Goal: Task Accomplishment & Management: Use online tool/utility

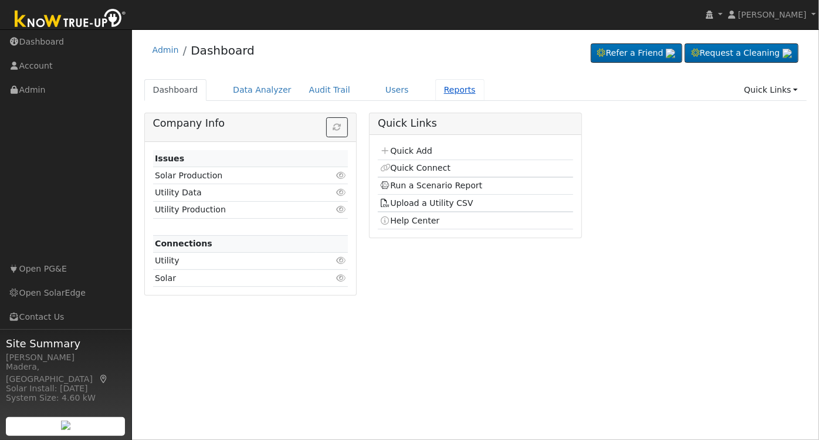
click at [439, 89] on link "Reports" at bounding box center [460, 90] width 49 height 22
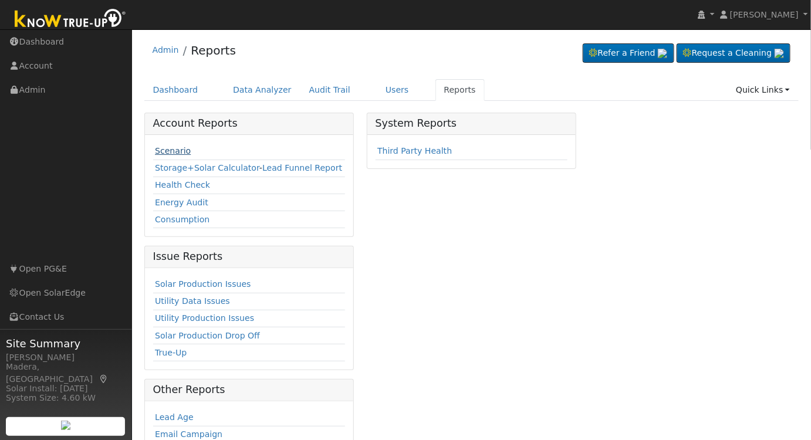
click at [171, 146] on link "Scenario" at bounding box center [173, 150] width 36 height 9
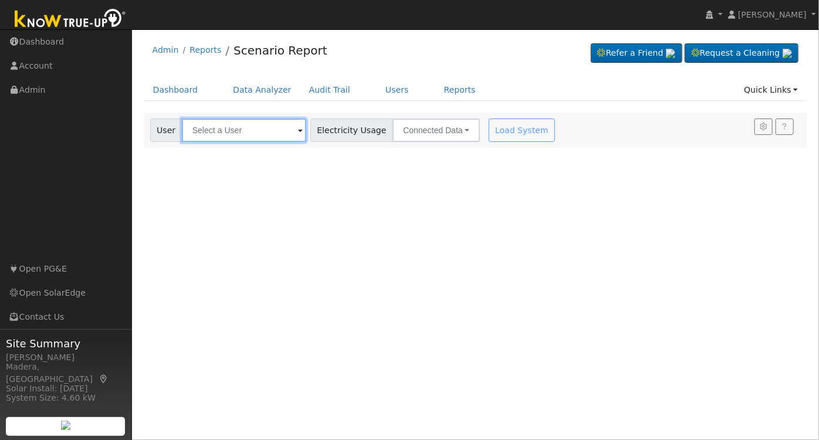
click at [213, 130] on input "text" at bounding box center [244, 130] width 124 height 23
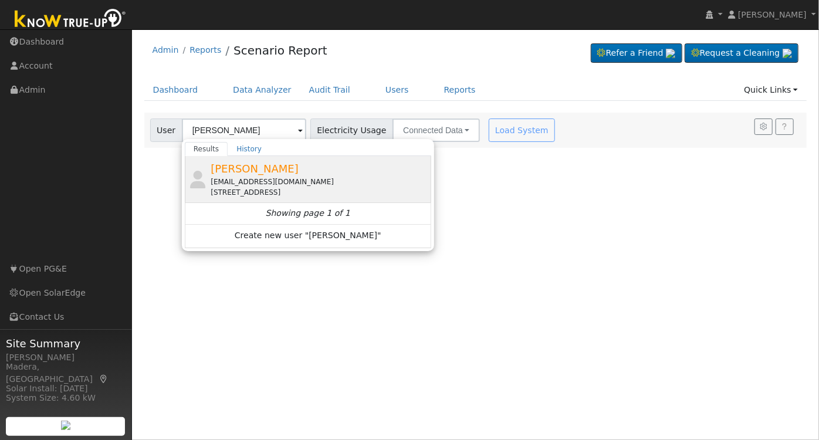
click at [244, 185] on div "monteonadrian@gmail.com" at bounding box center [320, 182] width 218 height 11
type input "Adrian Monteon"
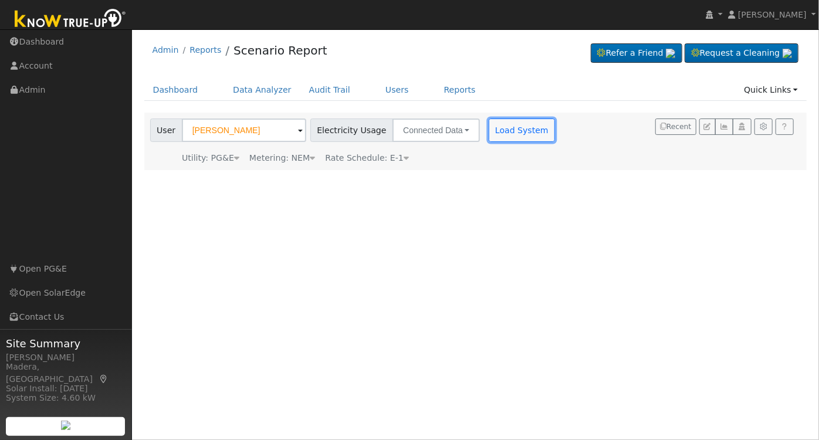
click at [517, 140] on button "Load System" at bounding box center [522, 130] width 67 height 23
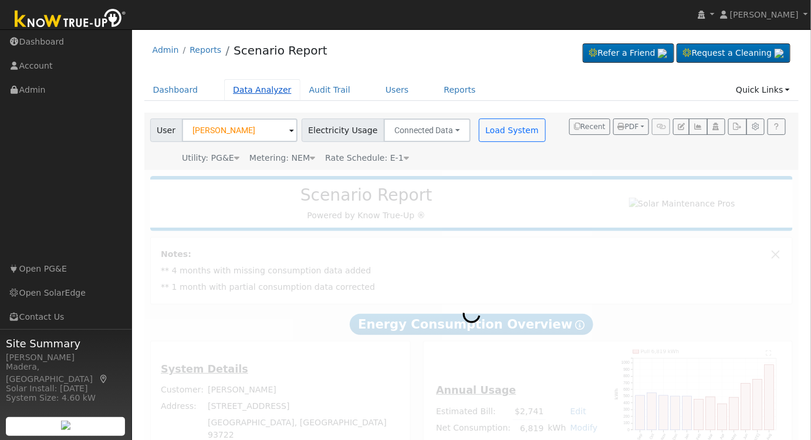
click at [248, 94] on link "Data Analyzer" at bounding box center [262, 90] width 76 height 22
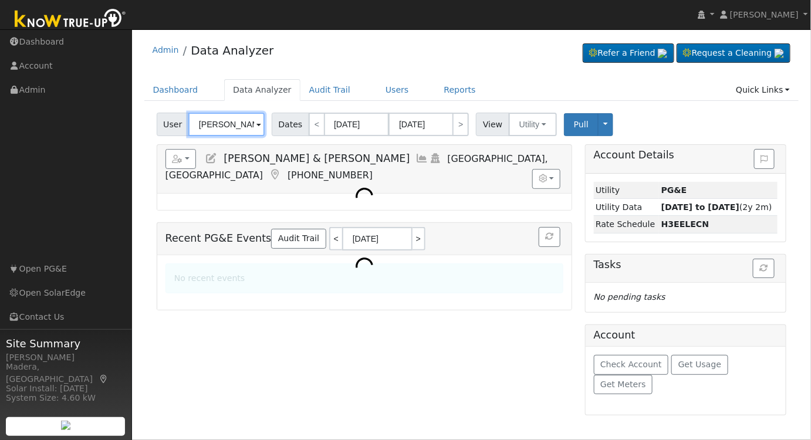
click at [239, 121] on input "David & Jan Banks" at bounding box center [226, 124] width 76 height 23
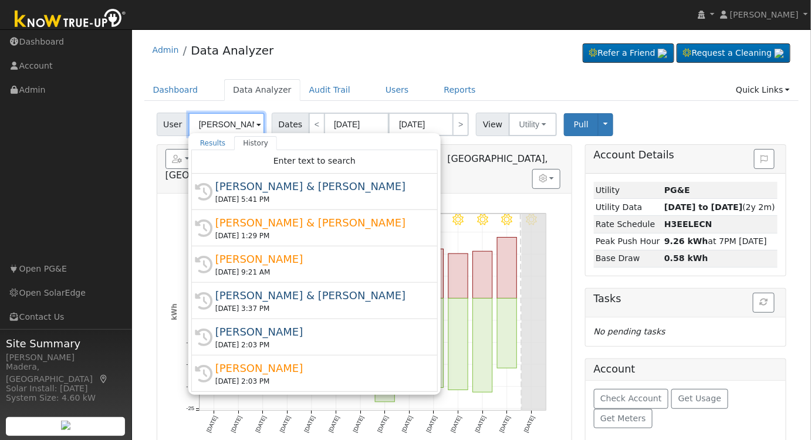
scroll to position [0, 1]
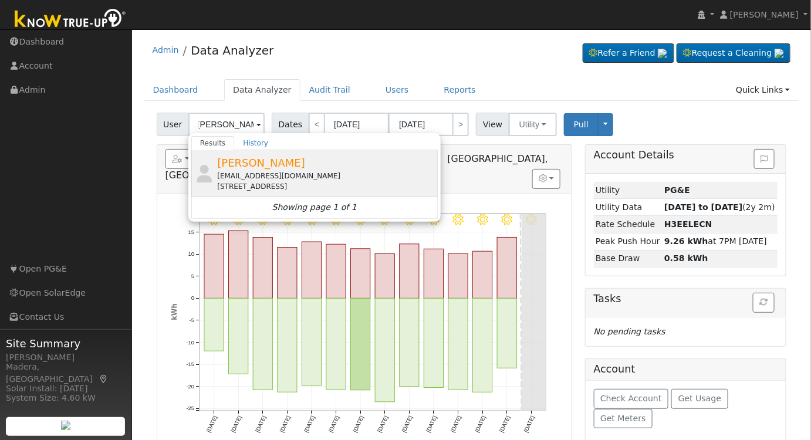
click at [318, 176] on div "monteonadrian@gmail.com" at bounding box center [326, 176] width 218 height 11
type input "Adrian Monteon"
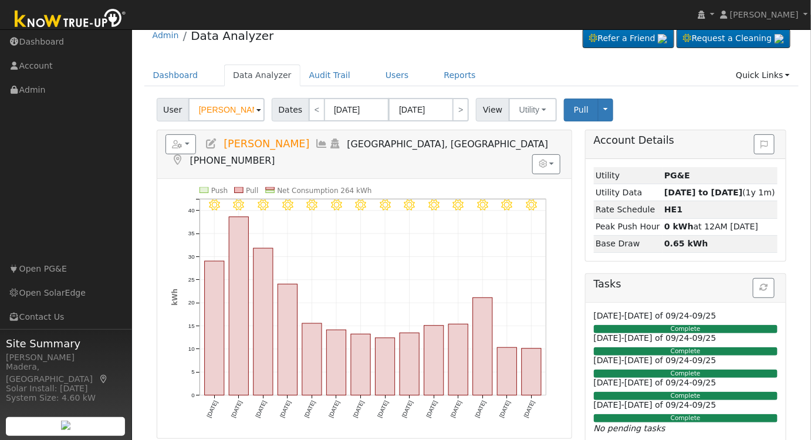
scroll to position [0, 0]
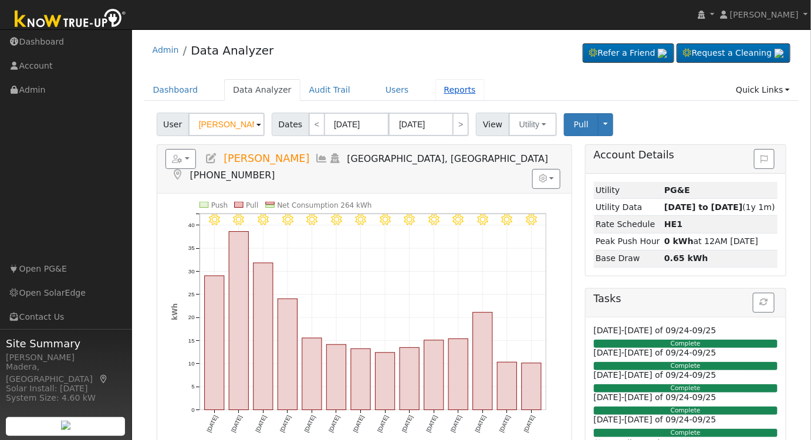
click at [436, 83] on link "Reports" at bounding box center [460, 90] width 49 height 22
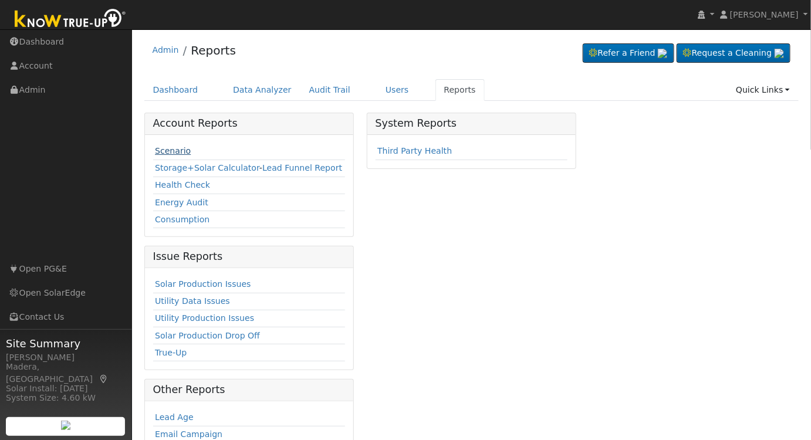
click at [164, 147] on link "Scenario" at bounding box center [173, 150] width 36 height 9
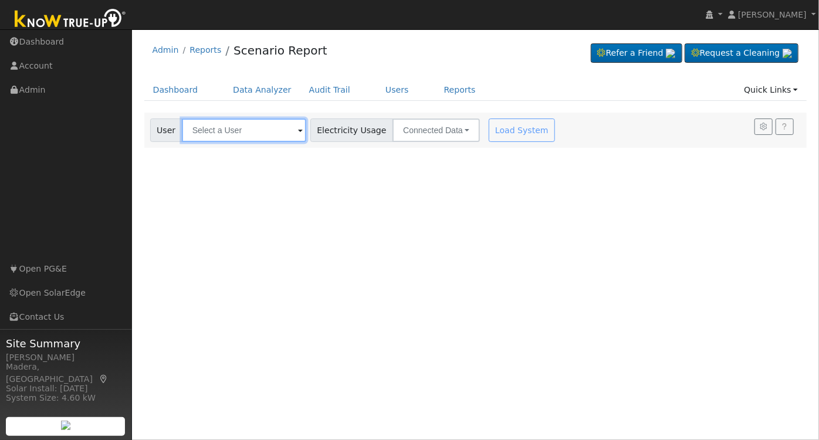
click at [275, 127] on input "text" at bounding box center [244, 130] width 124 height 23
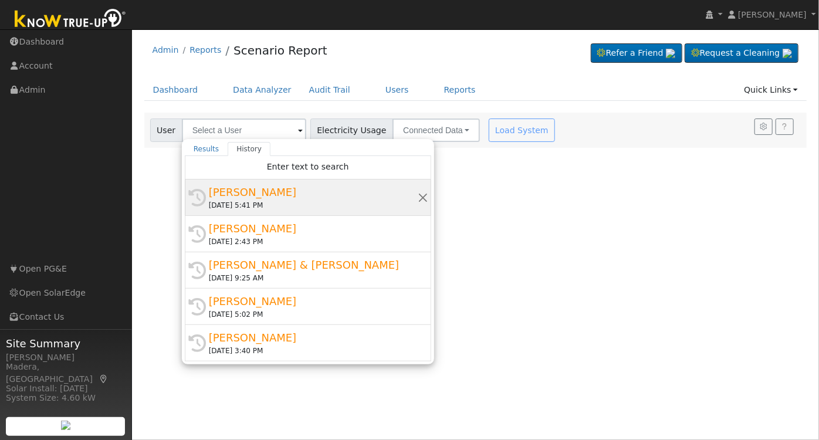
click at [353, 203] on div "[DATE] 5:41 PM" at bounding box center [313, 205] width 209 height 11
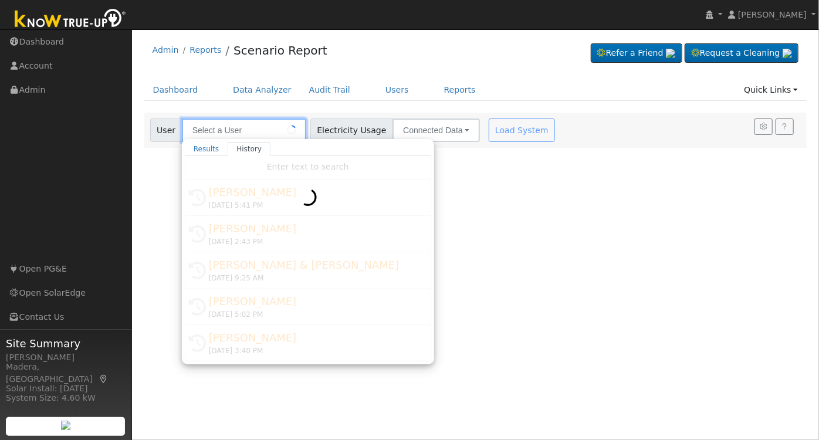
type input "[PERSON_NAME]"
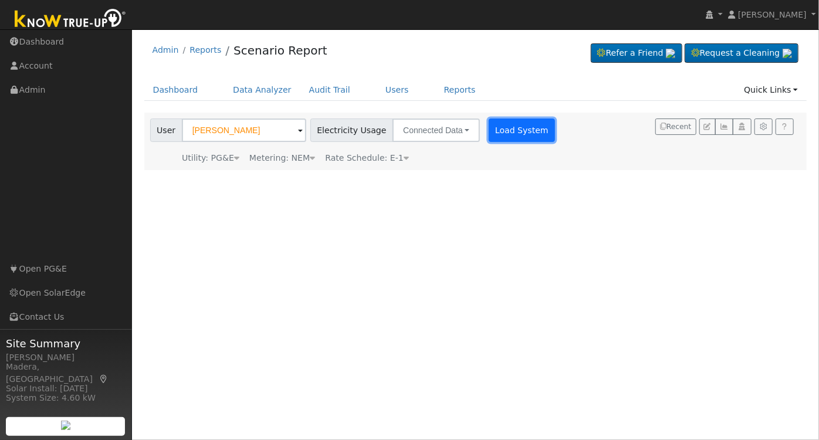
click at [504, 137] on button "Load System" at bounding box center [522, 130] width 67 height 23
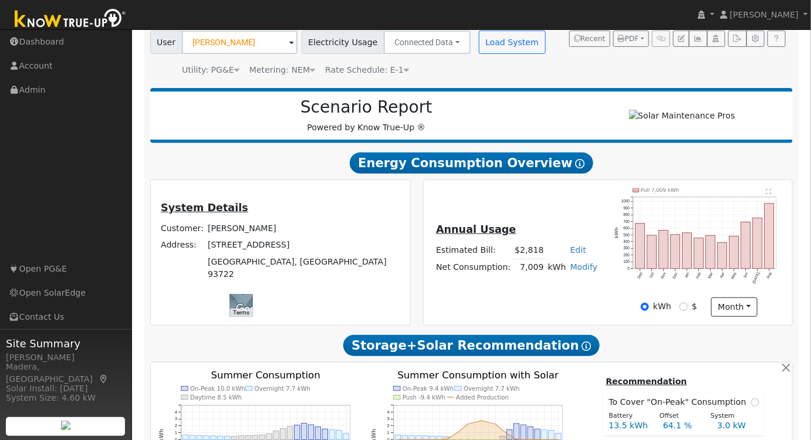
scroll to position [106, 0]
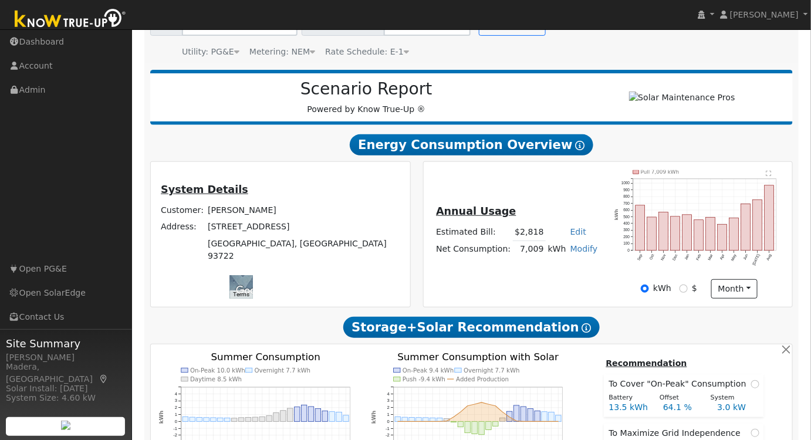
click at [582, 252] on link "Modify" at bounding box center [585, 248] width 28 height 9
click at [522, 302] on link "Add Electric Vehicle" at bounding box center [540, 293] width 98 height 16
click at [590, 285] on button "Save" at bounding box center [592, 281] width 34 height 20
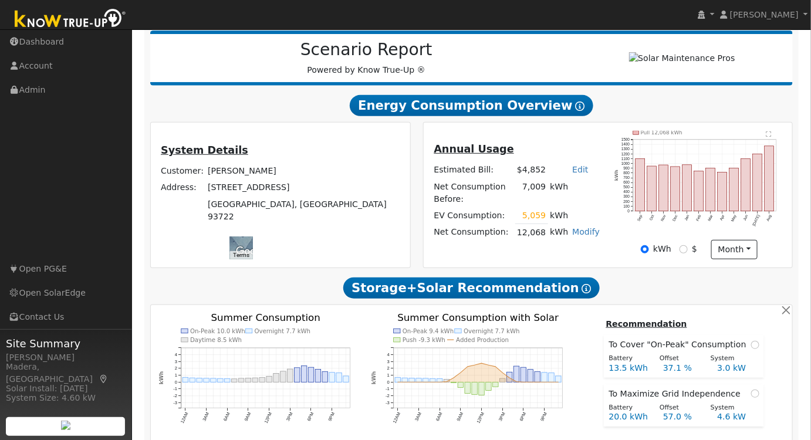
scroll to position [160, 0]
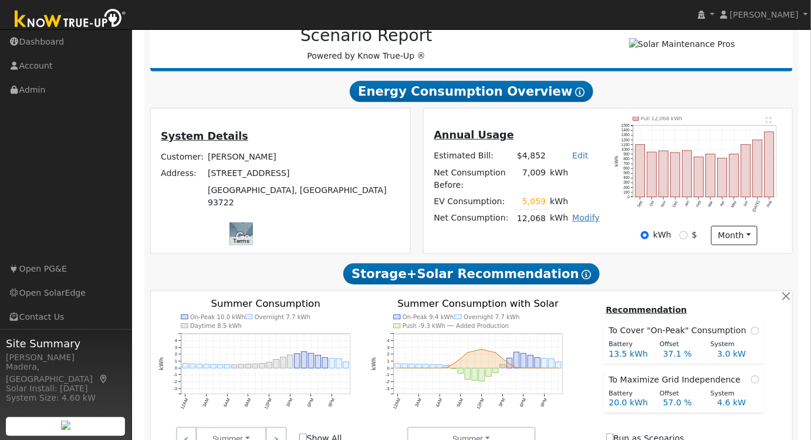
click at [592, 221] on link "Modify" at bounding box center [586, 217] width 28 height 9
click at [549, 265] on link "Edit Electric Vehicle" at bounding box center [550, 262] width 98 height 16
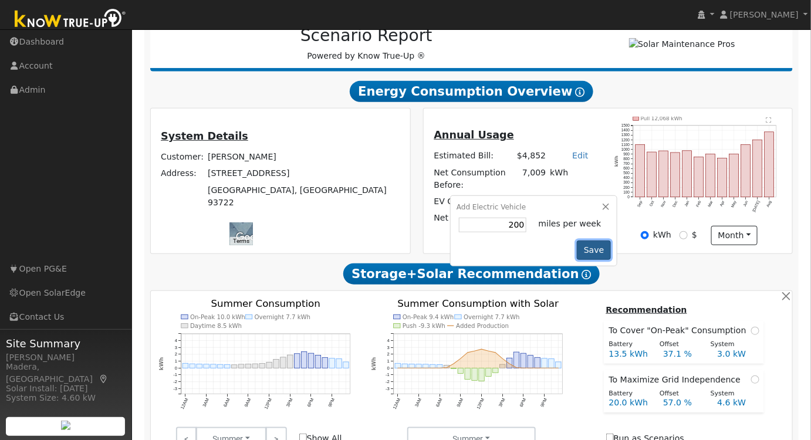
click at [604, 253] on button "Save" at bounding box center [594, 251] width 34 height 20
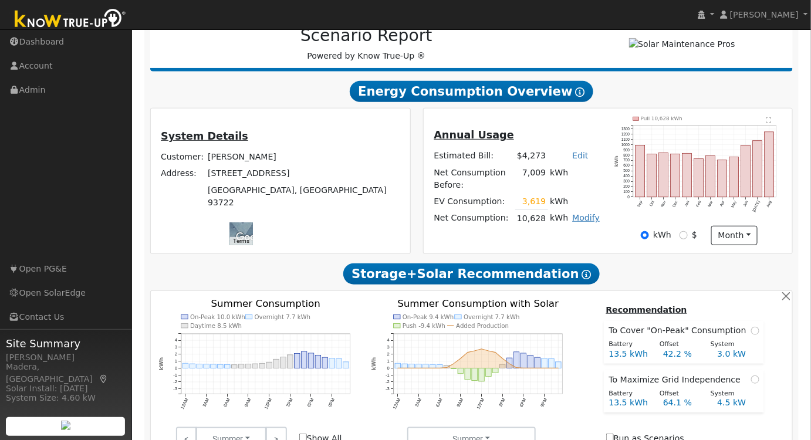
click at [586, 221] on link "Modify" at bounding box center [586, 217] width 28 height 9
click at [629, 244] on div "kWh $ month Day Month" at bounding box center [699, 236] width 183 height 20
click at [590, 222] on link "Modify" at bounding box center [586, 217] width 28 height 9
click at [540, 271] on link "Edit Electric Vehicle" at bounding box center [550, 262] width 98 height 16
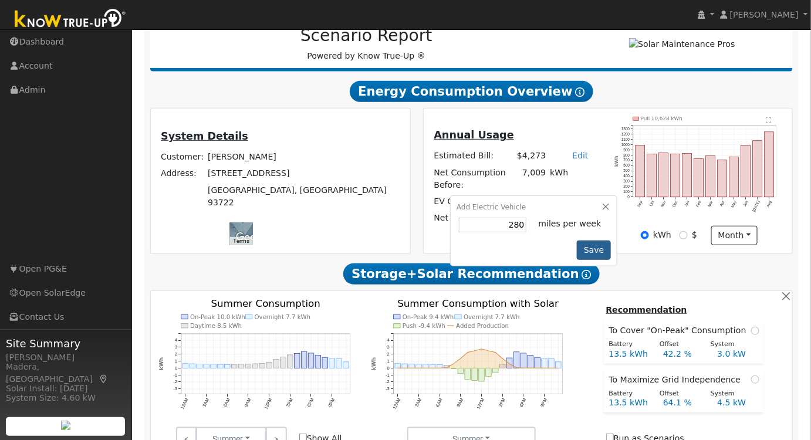
type input "280"
click at [592, 248] on button "Save" at bounding box center [594, 251] width 34 height 20
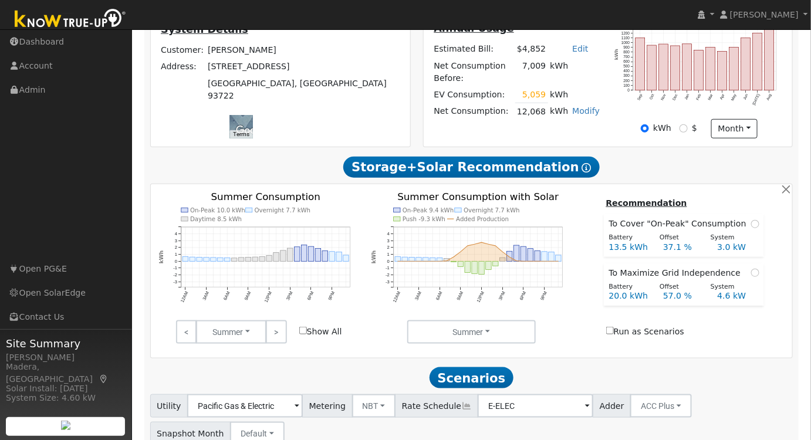
scroll to position [360, 0]
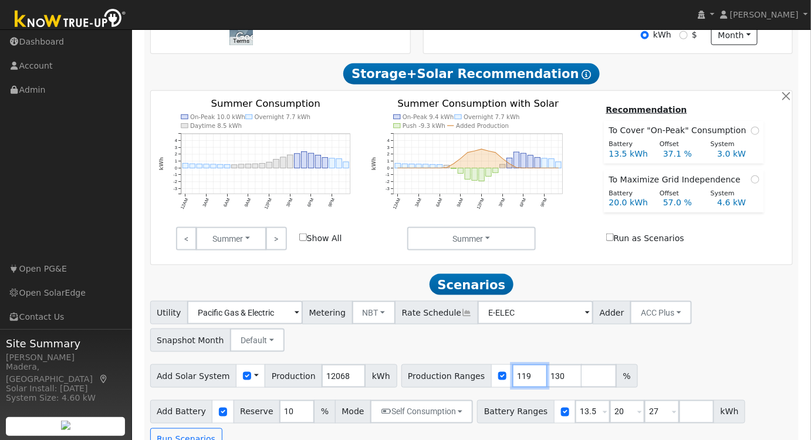
click at [512, 384] on input "119" at bounding box center [529, 376] width 35 height 23
click at [512, 384] on input "118" at bounding box center [529, 376] width 35 height 23
click at [512, 384] on input "117" at bounding box center [529, 376] width 35 height 23
click at [512, 384] on input "116" at bounding box center [529, 376] width 35 height 23
click at [512, 384] on input "115" at bounding box center [529, 376] width 35 height 23
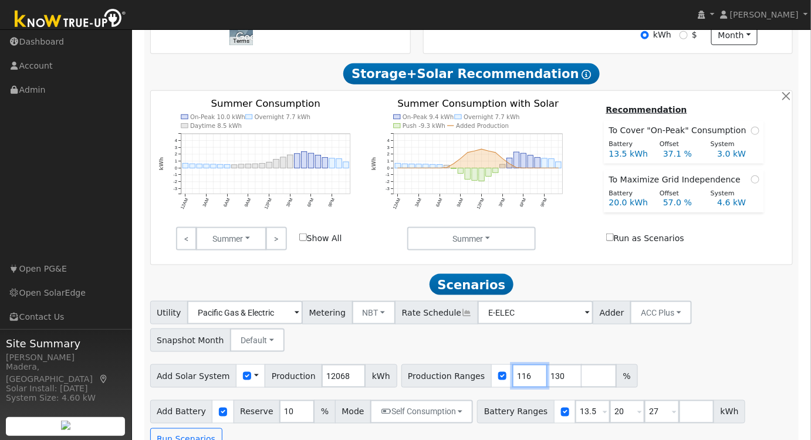
type input "116"
click at [512, 376] on input "116" at bounding box center [529, 376] width 35 height 23
drag, startPoint x: 541, startPoint y: 384, endPoint x: 485, endPoint y: 405, distance: 59.6
click at [485, 405] on div "Utility Pacific Gas & Electric Metering NBT NEM NBT Rate Schedule E-ELEC Adder …" at bounding box center [472, 376] width 656 height 150
drag, startPoint x: 578, startPoint y: 420, endPoint x: 518, endPoint y: 442, distance: 63.3
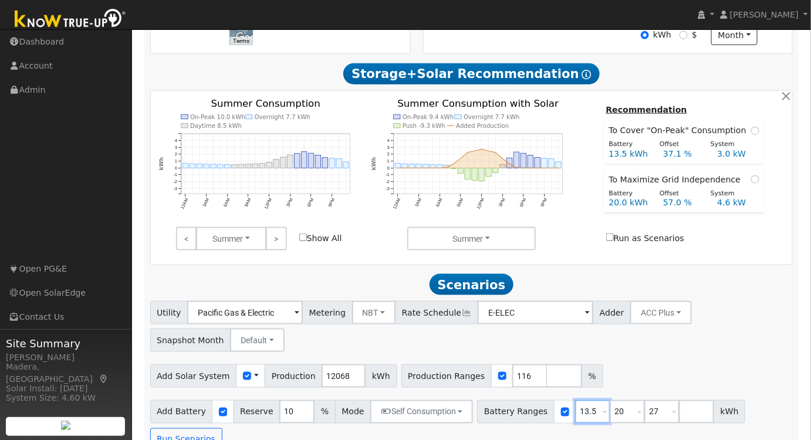
click at [518, 440] on html "installed [PERSON_NAME] [PERSON_NAME] Profile My Company Help Center Terms Of S…" at bounding box center [405, 52] width 811 height 824
type input "20"
type input "27"
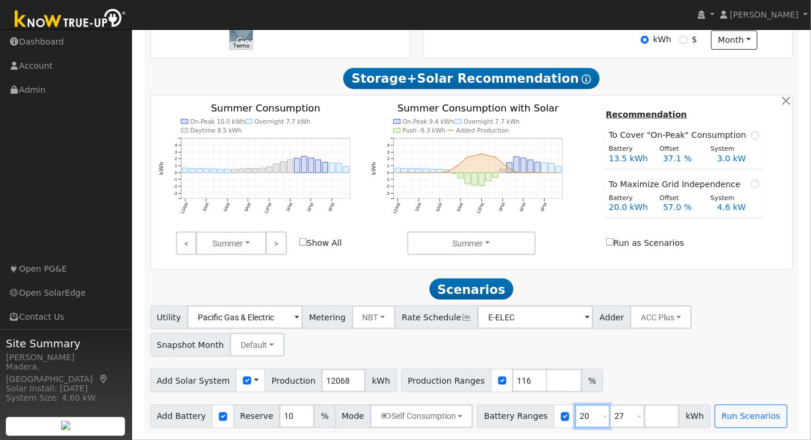
type input "20"
drag, startPoint x: 608, startPoint y: 416, endPoint x: 561, endPoint y: 423, distance: 46.9
click at [561, 423] on div "Battery Ranges 20 Overrides Reserve % Mode None None Self Consumption Peak Savi…" at bounding box center [594, 416] width 234 height 23
click at [609, 373] on div "Add Solar System Use CSV Data Production 12068 kWh Production Ranges 116 %" at bounding box center [471, 379] width 647 height 28
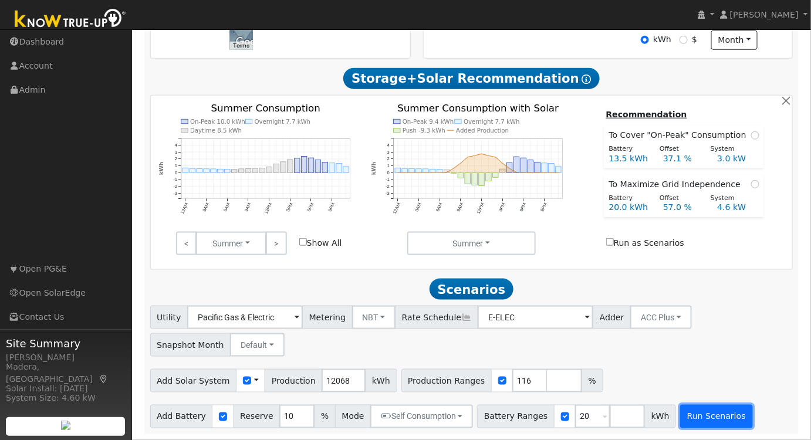
click at [680, 414] on button "Run Scenarios" at bounding box center [716, 416] width 72 height 23
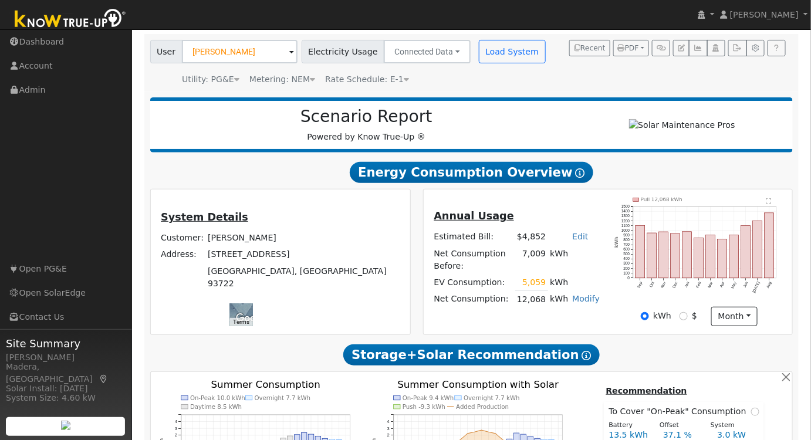
scroll to position [175, 0]
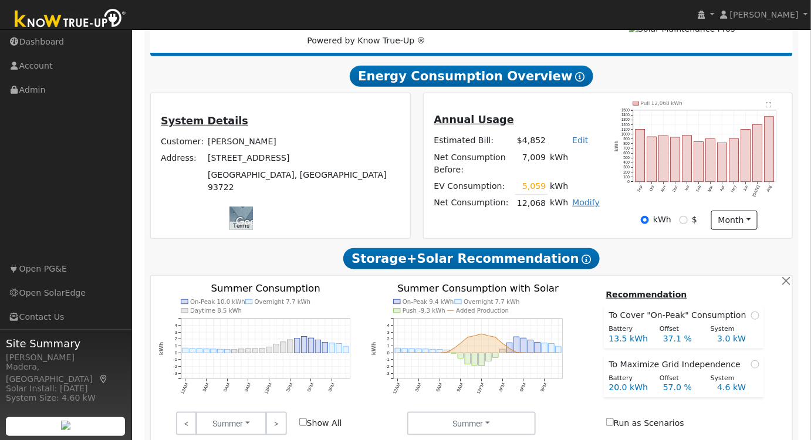
click at [588, 204] on link "Modify" at bounding box center [586, 202] width 28 height 9
click at [551, 228] on link "Add Consumption" at bounding box center [550, 222] width 98 height 16
type input "12068"
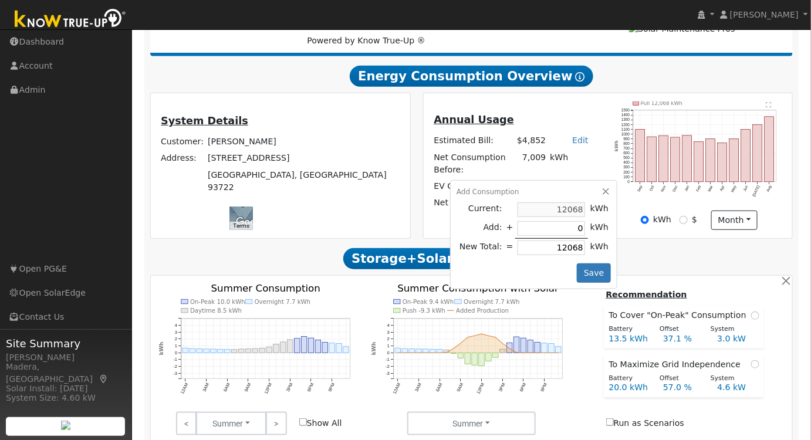
type input "5"
type input "12073"
type input "50"
type input "12118"
type input "505"
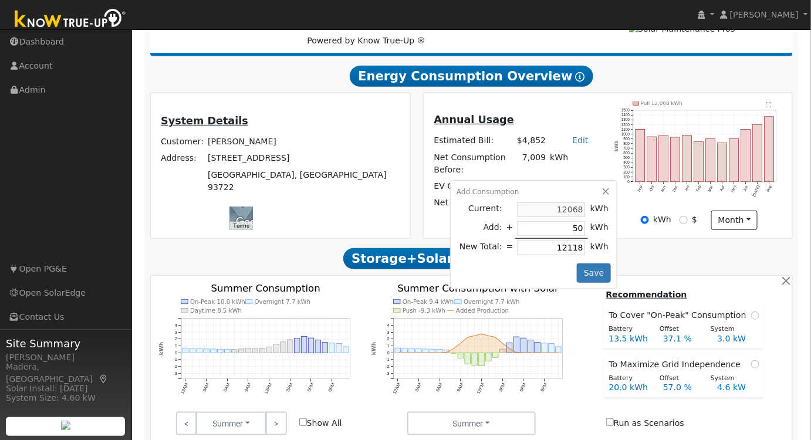
type input "12573"
type input "5059"
type input "17127"
type input "5059"
click at [592, 276] on button "Save" at bounding box center [594, 274] width 34 height 20
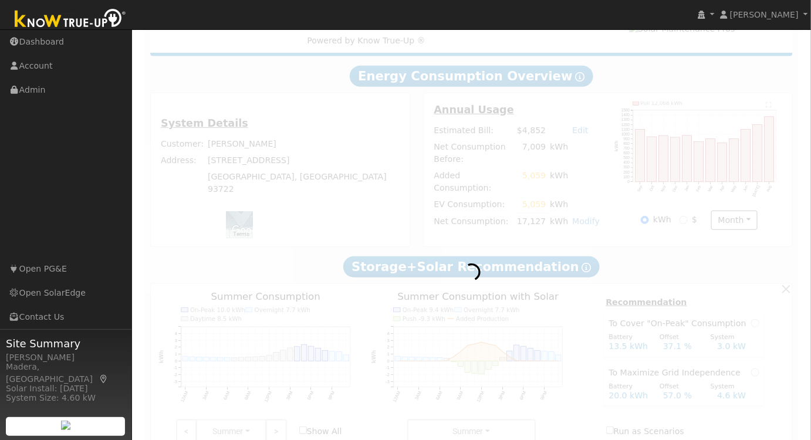
scroll to position [0, 0]
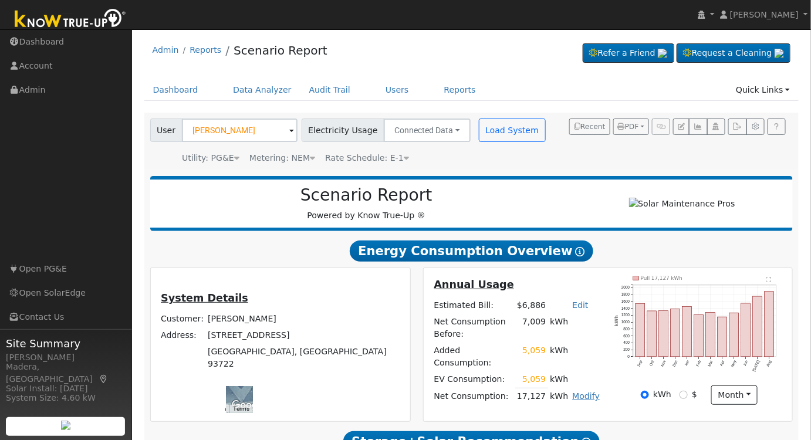
click at [591, 392] on link "Modify" at bounding box center [586, 396] width 28 height 9
click at [557, 371] on link "Edit Electric Vehicle" at bounding box center [550, 375] width 98 height 16
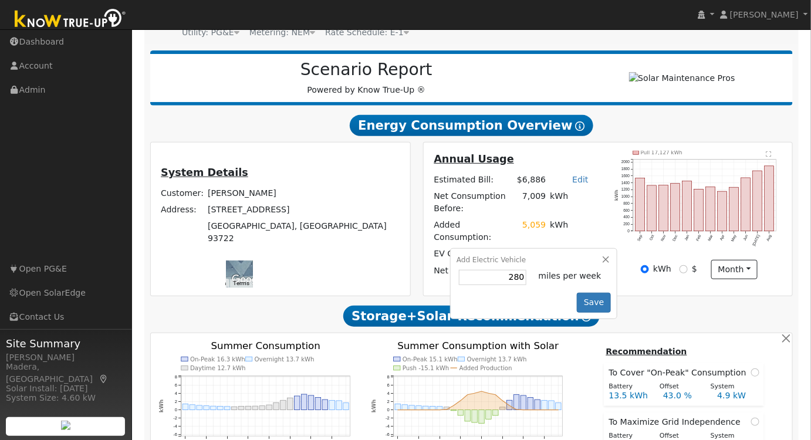
scroll to position [106, 0]
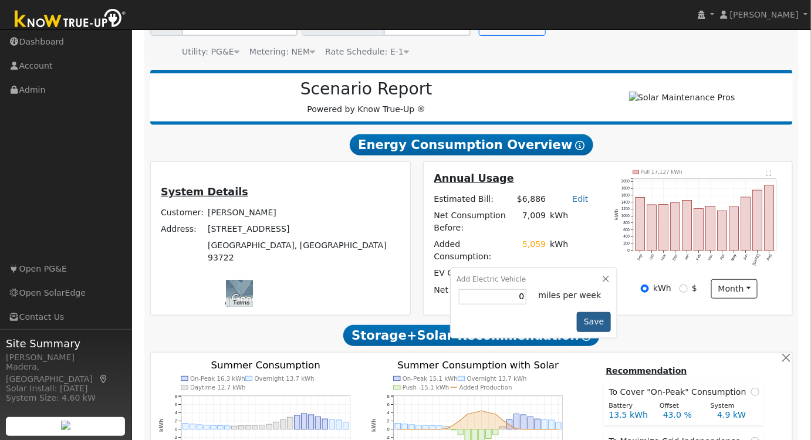
type input "0"
click at [601, 319] on button "Save" at bounding box center [594, 322] width 34 height 20
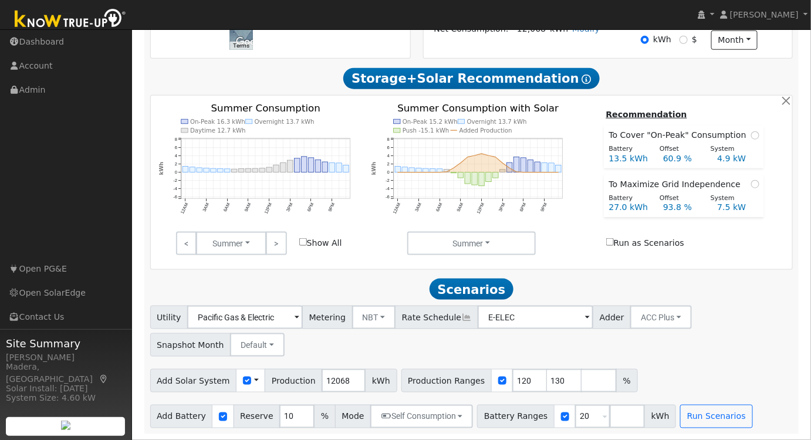
scroll to position [360, 0]
click at [512, 382] on input "119" at bounding box center [529, 380] width 35 height 23
click at [512, 382] on input "118" at bounding box center [529, 380] width 35 height 23
click at [512, 381] on input "117" at bounding box center [529, 380] width 35 height 23
type input "116"
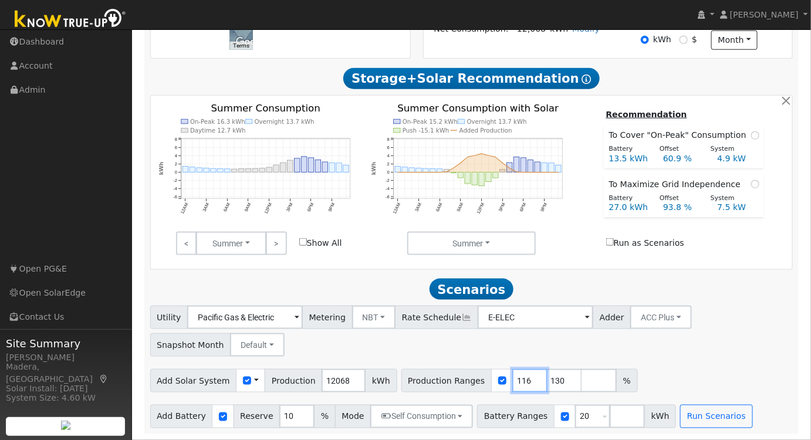
click at [512, 381] on input "116" at bounding box center [529, 380] width 35 height 23
drag, startPoint x: 539, startPoint y: 380, endPoint x: 494, endPoint y: 391, distance: 46.4
click at [495, 391] on div "Production Ranges 116 130 %" at bounding box center [520, 380] width 237 height 23
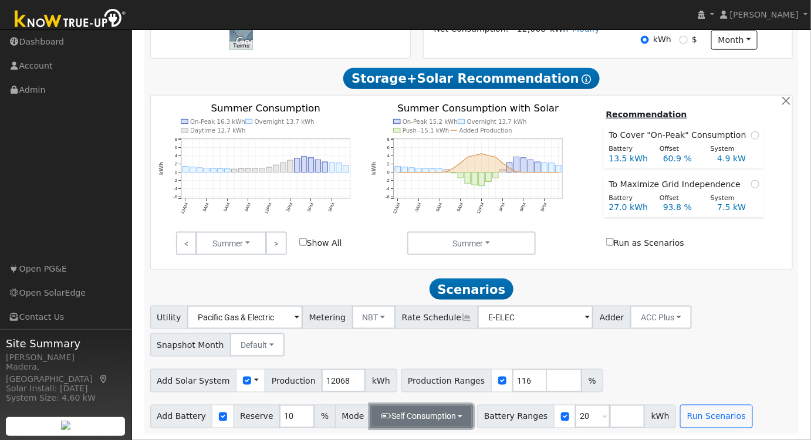
click at [429, 417] on button "Self Consumption" at bounding box center [421, 416] width 103 height 23
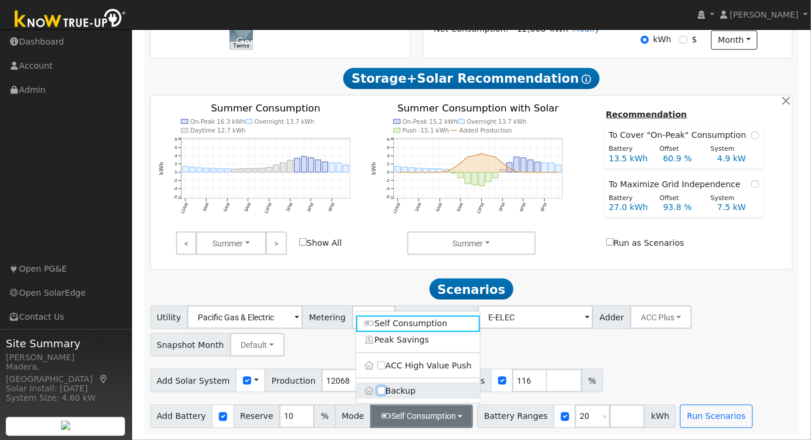
click at [383, 392] on input "Backup" at bounding box center [381, 391] width 8 height 8
checkbox input "true"
type input "20"
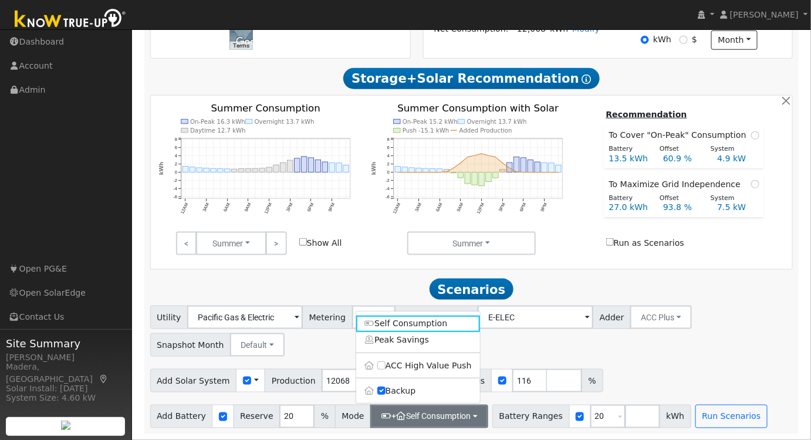
click at [672, 358] on div "Utility Pacific Gas & Electric Metering NBT NEM NBT Rate Schedule E-ELEC Adder …" at bounding box center [472, 367] width 656 height 123
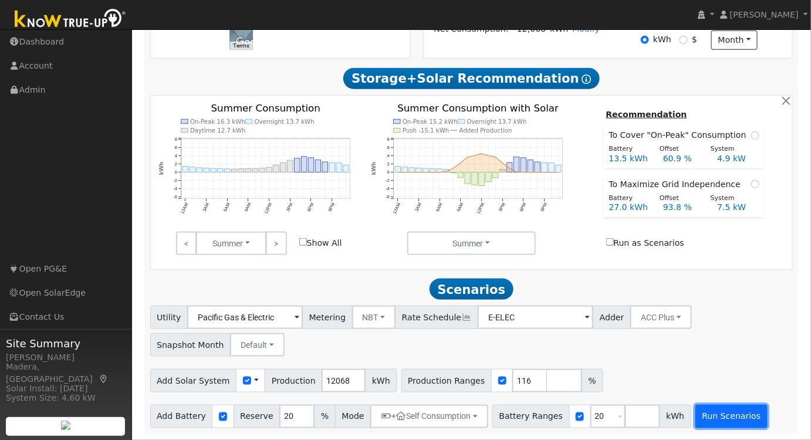
click at [703, 419] on button "Run Scenarios" at bounding box center [732, 416] width 72 height 23
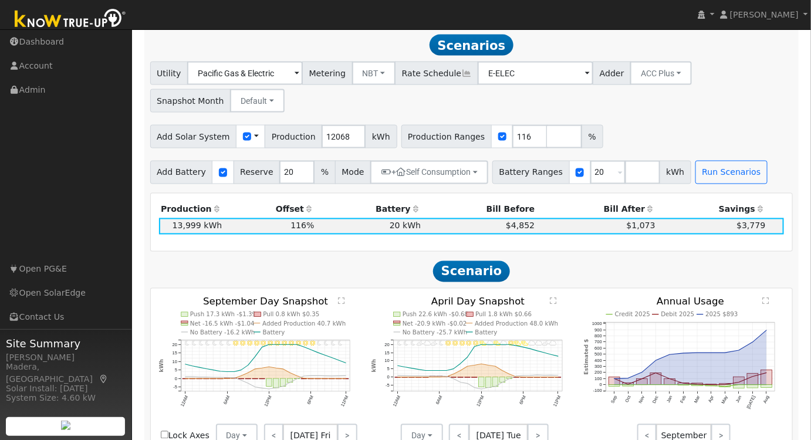
scroll to position [602, 0]
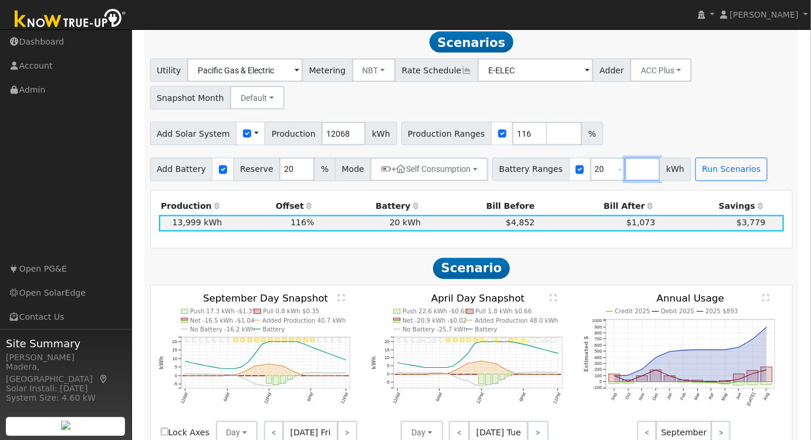
click at [625, 181] on input "number" at bounding box center [642, 169] width 35 height 23
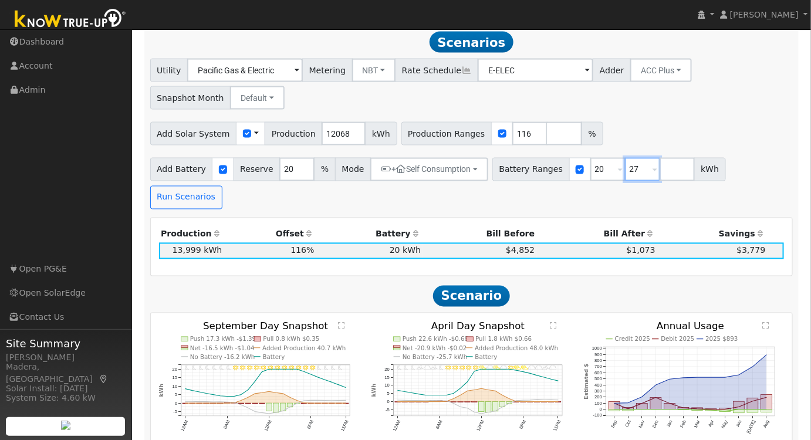
type input "27"
click at [645, 115] on div "Utility Pacific Gas & Electric Metering NBT NEM NBT Rate Schedule E-ELEC Adder …" at bounding box center [472, 134] width 656 height 150
click at [222, 186] on button "Run Scenarios" at bounding box center [186, 197] width 72 height 23
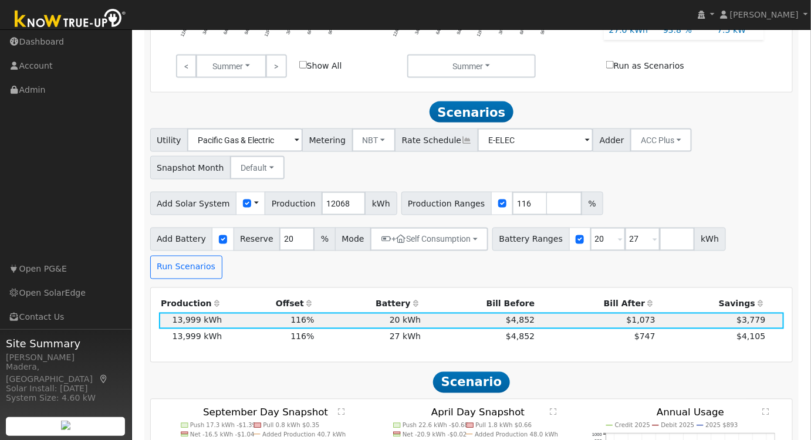
scroll to position [389, 0]
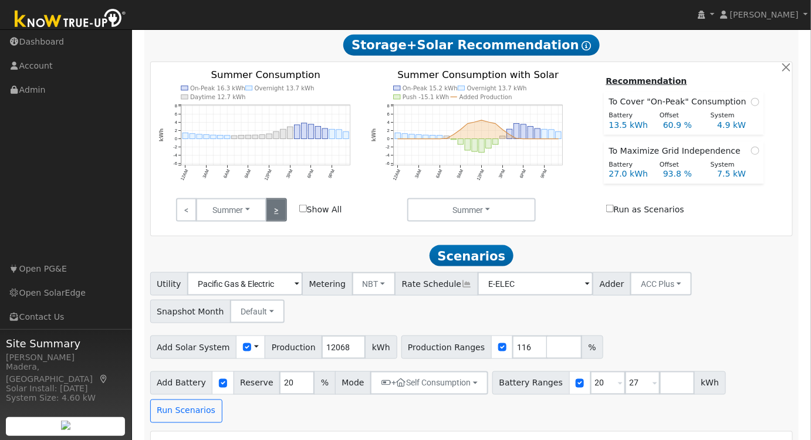
click at [281, 217] on link ">" at bounding box center [276, 209] width 21 height 23
click at [280, 218] on link ">" at bounding box center [276, 209] width 21 height 23
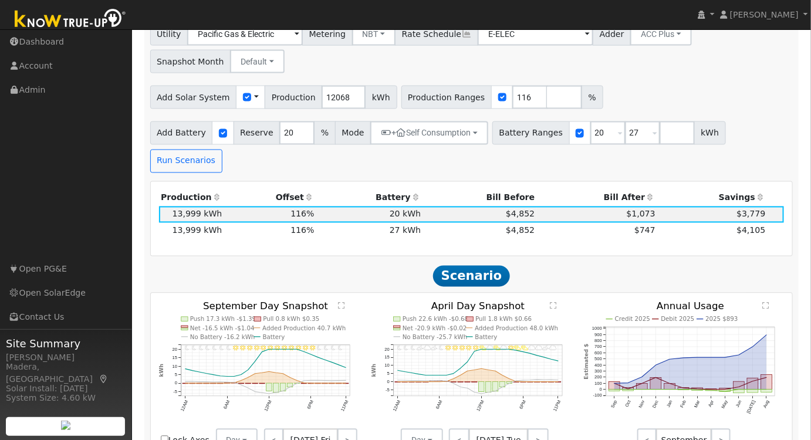
scroll to position [656, 0]
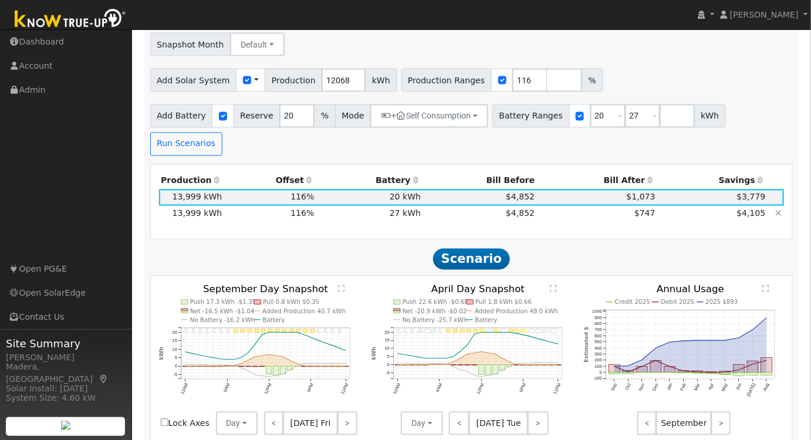
click at [473, 206] on td "$4,852" at bounding box center [480, 214] width 114 height 16
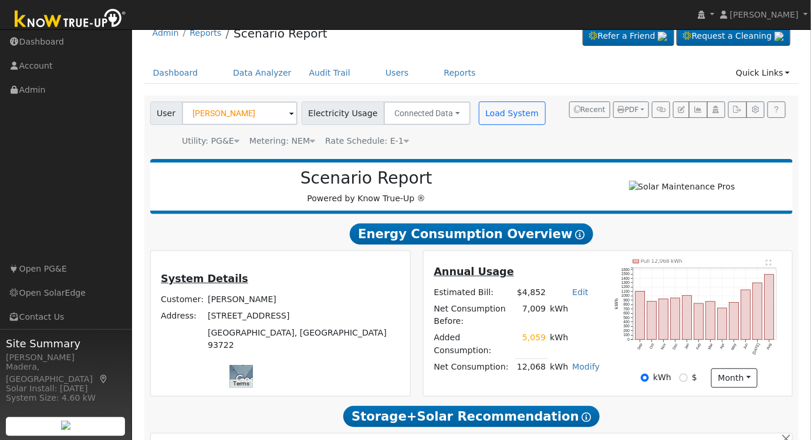
scroll to position [0, 0]
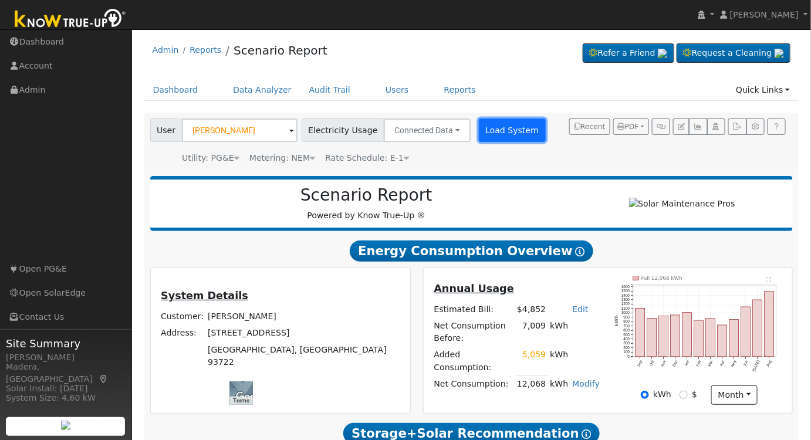
click at [493, 124] on button "Load System" at bounding box center [512, 130] width 67 height 23
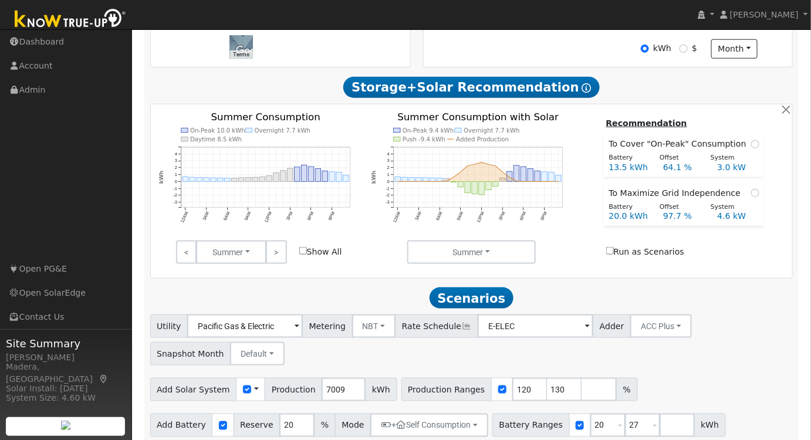
scroll to position [360, 0]
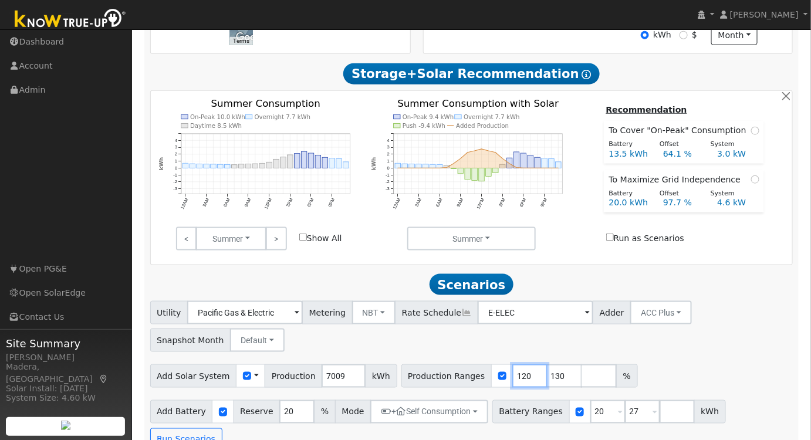
drag, startPoint x: 507, startPoint y: 381, endPoint x: 423, endPoint y: 389, distance: 84.3
click at [423, 388] on div "Production Ranges 120 130 %" at bounding box center [520, 376] width 237 height 23
type input "130"
type input "131"
click at [653, 340] on div "Utility Pacific Gas & Electric Metering NBT NEM NBT Rate Schedule E-ELEC Adder …" at bounding box center [471, 324] width 647 height 55
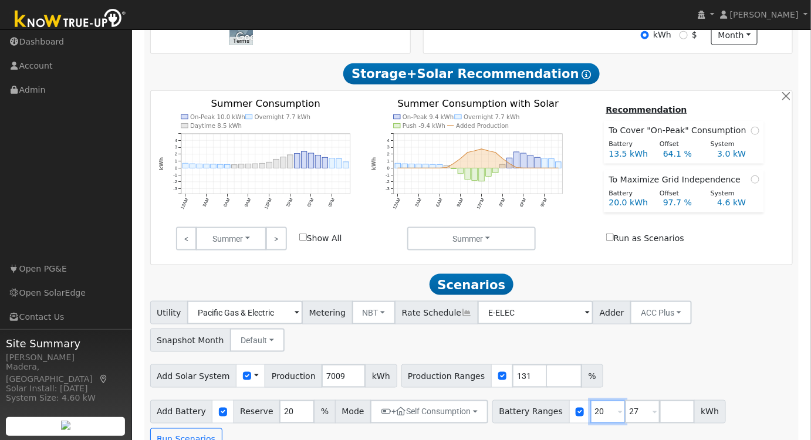
drag, startPoint x: 543, startPoint y: 416, endPoint x: 531, endPoint y: 416, distance: 12.3
click at [531, 416] on div "Battery Ranges 20 Overrides Reserve % Mode None None Self Consumption Peak Savi…" at bounding box center [609, 411] width 234 height 23
type input "10"
drag, startPoint x: 622, startPoint y: 414, endPoint x: 454, endPoint y: 392, distance: 169.9
click at [454, 392] on div "Utility Pacific Gas & Electric Metering NBT NEM NBT Rate Schedule E-ELEC Adder …" at bounding box center [472, 376] width 656 height 150
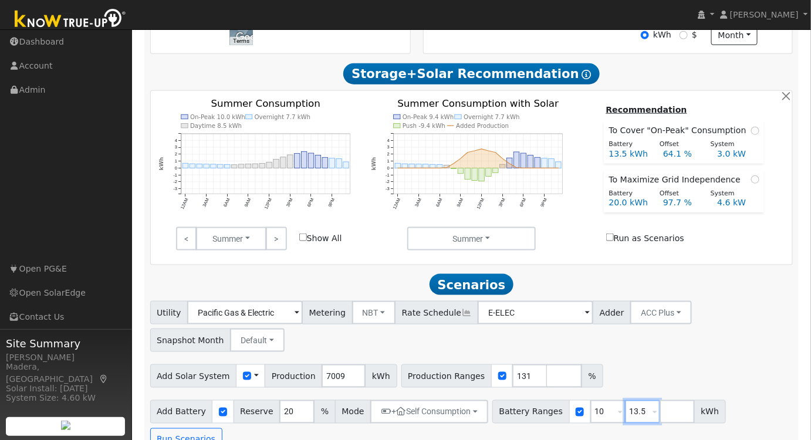
type input "13.5"
click at [660, 418] on input "number" at bounding box center [677, 411] width 35 height 23
type input "15"
click at [647, 363] on div "Utility Pacific Gas & Electric Metering NBT NEM NBT Rate Schedule E-ELEC Adder …" at bounding box center [472, 376] width 656 height 150
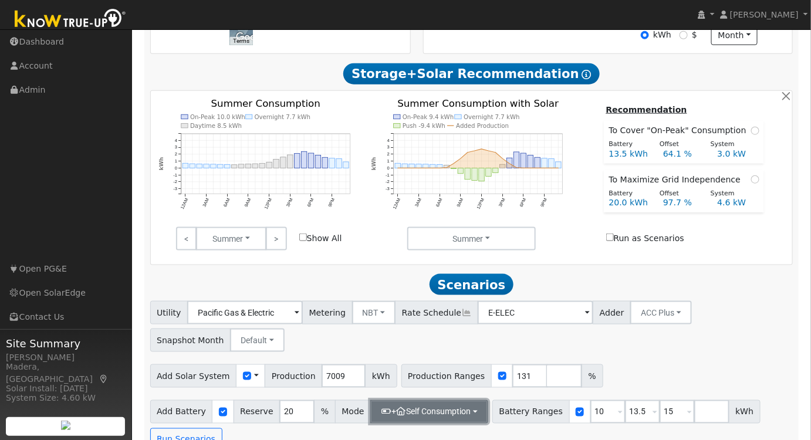
click at [458, 416] on button "+ Self Consumption" at bounding box center [429, 411] width 118 height 23
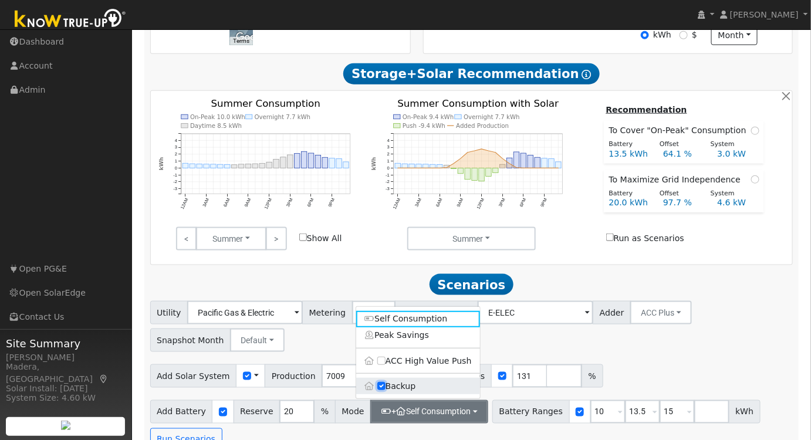
click at [382, 389] on input "Backup" at bounding box center [381, 387] width 8 height 8
checkbox input "false"
type input "10"
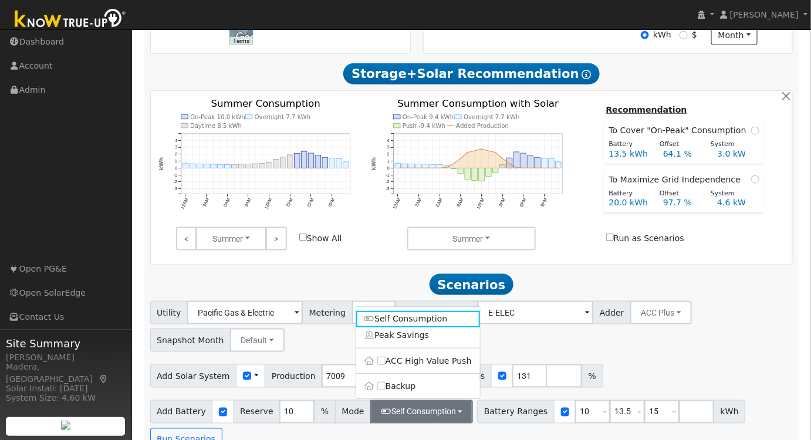
click at [609, 349] on div "Utility Pacific Gas & Electric Metering NBT NEM NBT Rate Schedule E-ELEC Adder …" at bounding box center [471, 324] width 647 height 55
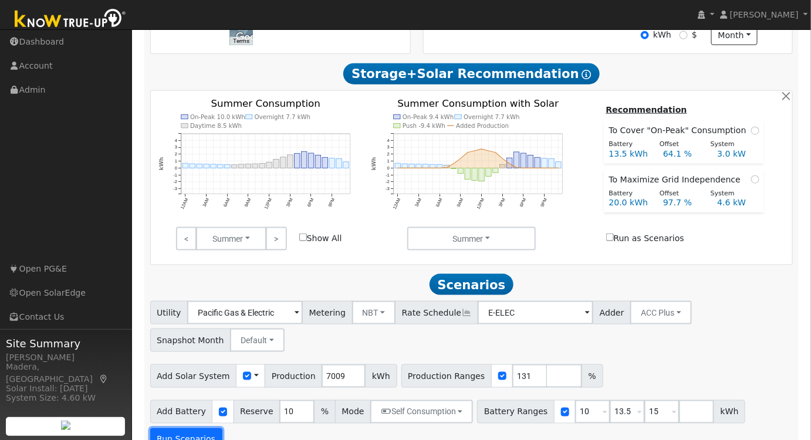
click at [222, 429] on button "Run Scenarios" at bounding box center [186, 440] width 72 height 23
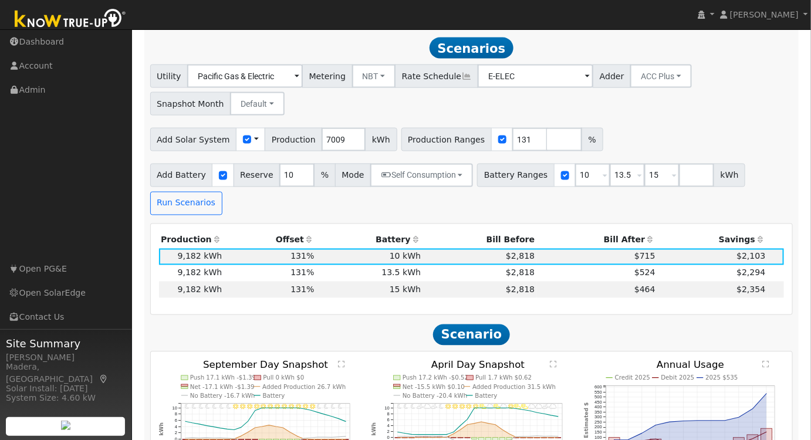
scroll to position [602, 0]
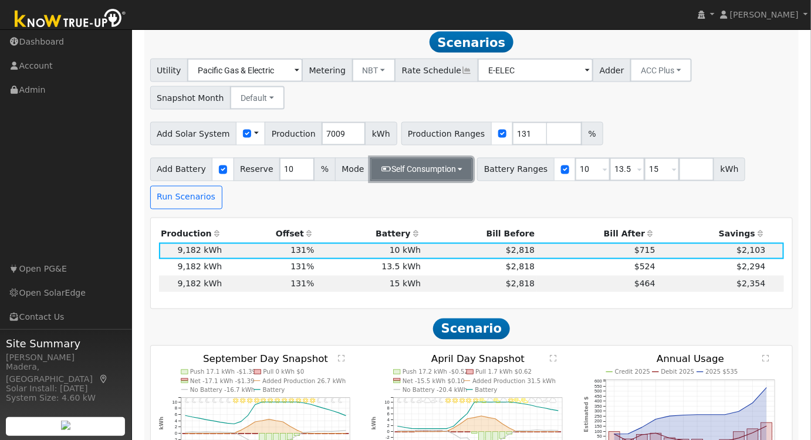
click at [410, 168] on button "Self Consumption" at bounding box center [421, 169] width 103 height 23
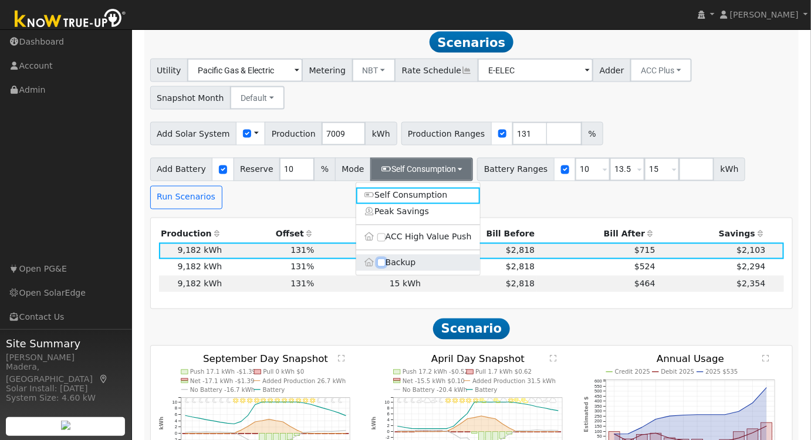
click at [383, 267] on input "Backup" at bounding box center [381, 263] width 8 height 8
checkbox input "true"
type input "20"
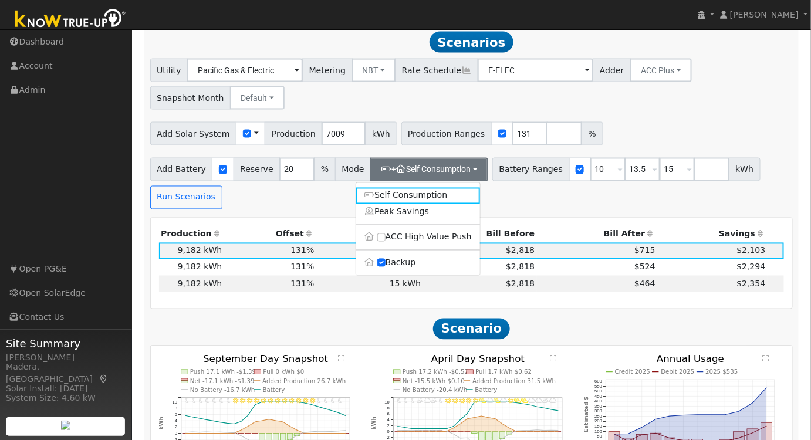
click at [533, 197] on div "Add Battery Reserve 20 % Mode + Self Consumption Self Consumption Peak Savings …" at bounding box center [471, 181] width 647 height 55
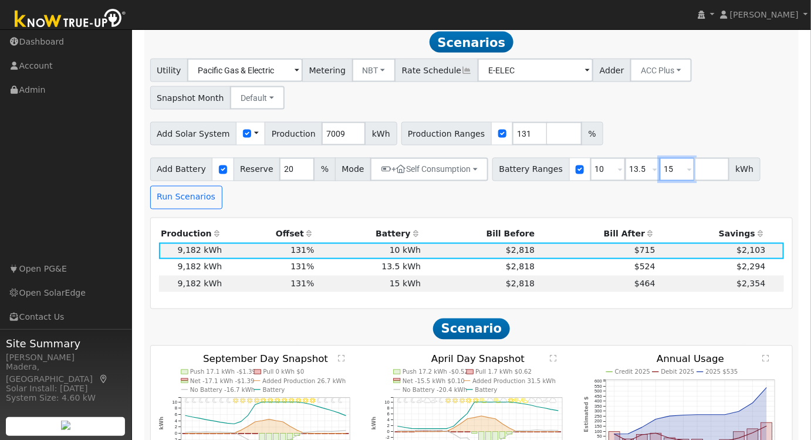
drag, startPoint x: 651, startPoint y: 173, endPoint x: 609, endPoint y: 185, distance: 44.0
click at [610, 181] on div "Battery Ranges 10 Overrides Reserve % Mode None None Self Consumption Peak Savi…" at bounding box center [626, 169] width 268 height 23
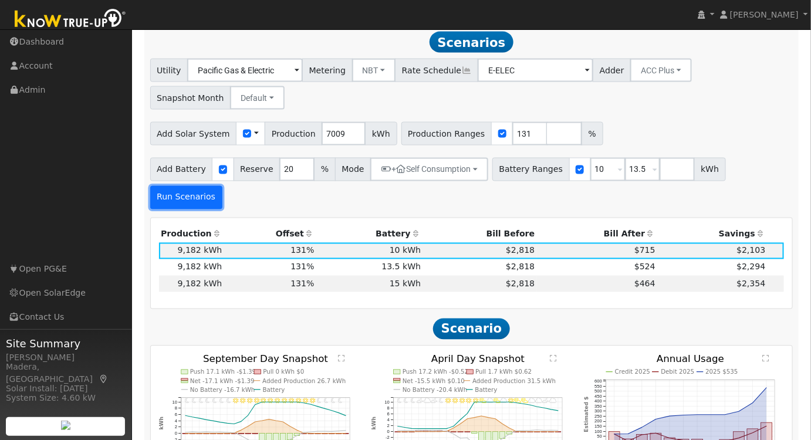
click at [222, 186] on button "Run Scenarios" at bounding box center [186, 197] width 72 height 23
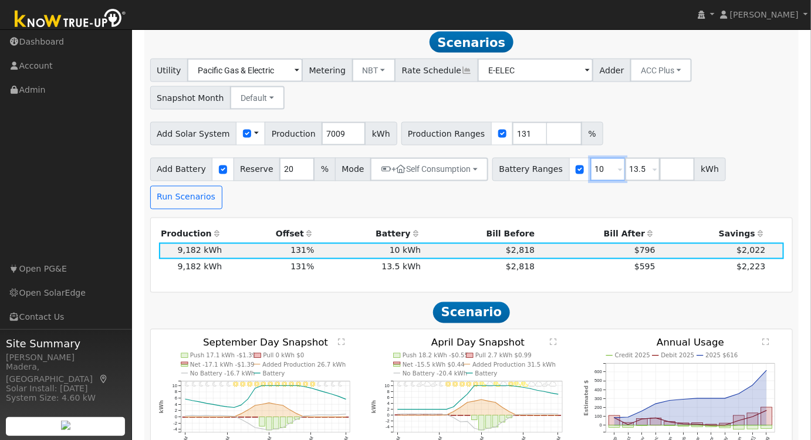
drag, startPoint x: 589, startPoint y: 170, endPoint x: 472, endPoint y: 188, distance: 118.2
click at [473, 188] on div "Scenario Report Powered by Know True-Up ® Energy Consumption Overview Show Help…" at bounding box center [471, 277] width 655 height 1419
type input "13.5"
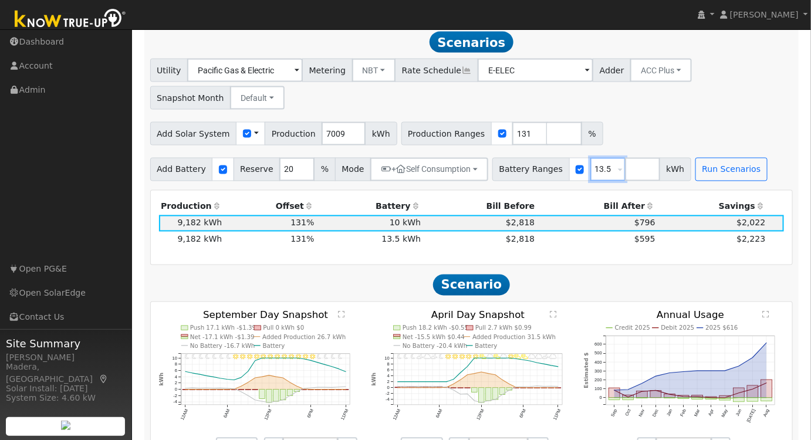
type input "13.5"
drag, startPoint x: 508, startPoint y: 138, endPoint x: 370, endPoint y: 143, distance: 138.0
click at [370, 143] on div "Add Solar System Use CSV Data Production 7009 kWh Production Ranges 131 %" at bounding box center [471, 132] width 647 height 28
type input "158"
click at [649, 122] on div "Utility Pacific Gas & Electric Metering NBT NEM NBT Rate Schedule E-ELEC Adder …" at bounding box center [472, 120] width 656 height 123
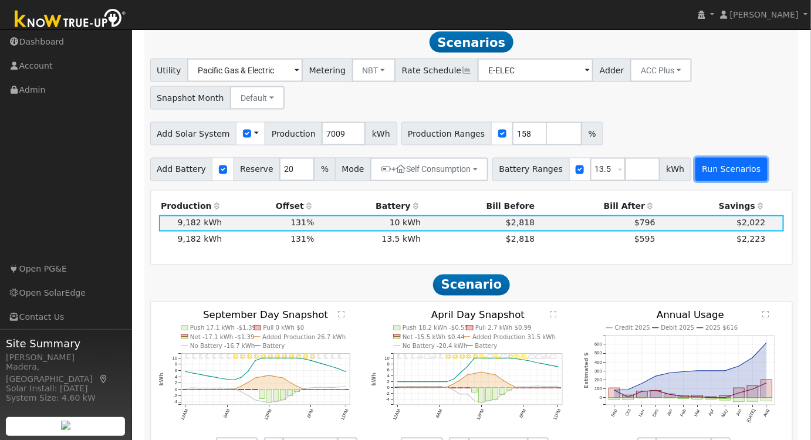
click at [718, 178] on button "Run Scenarios" at bounding box center [732, 169] width 72 height 23
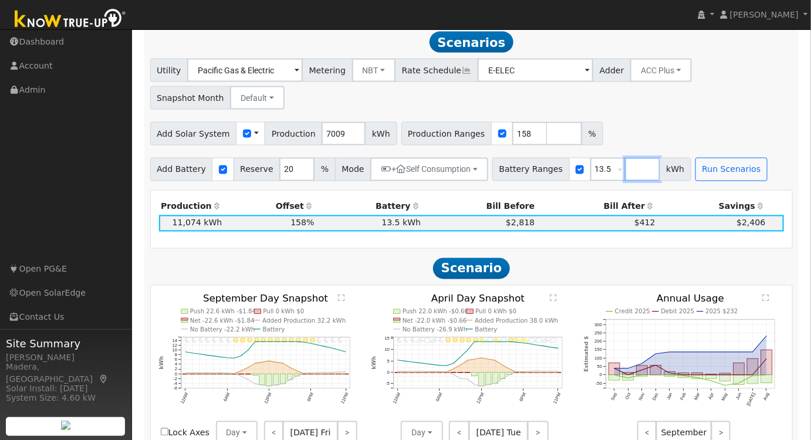
click at [625, 169] on input "number" at bounding box center [642, 169] width 35 height 23
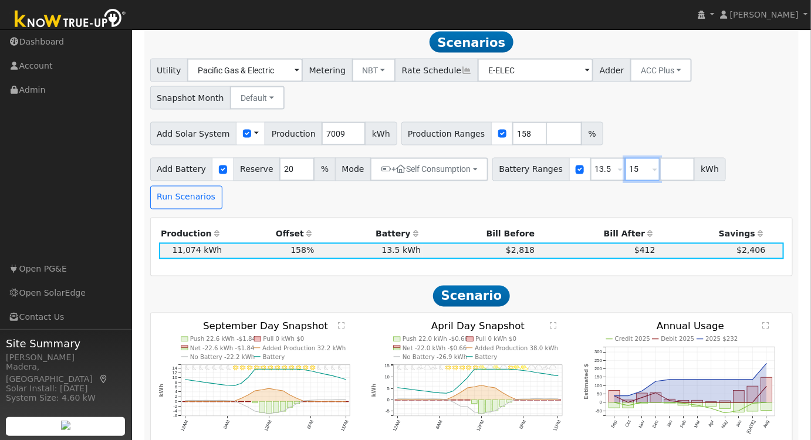
type input "15"
